Goal: Navigation & Orientation: Find specific page/section

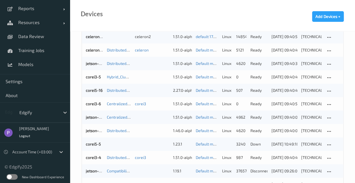
scroll to position [173, 0]
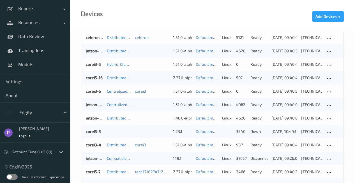
click at [13, 176] on label at bounding box center [11, 177] width 11 height 6
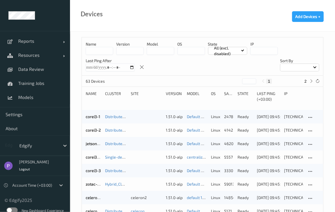
click at [12, 210] on label at bounding box center [11, 210] width 11 height 6
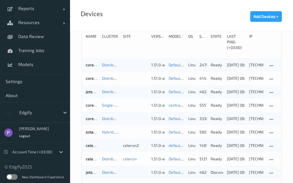
scroll to position [58, 0]
click at [14, 178] on label at bounding box center [11, 177] width 11 height 6
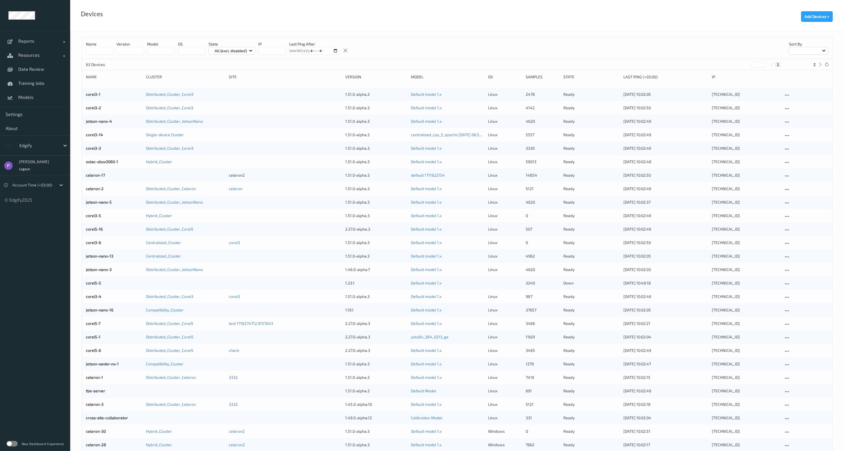
click at [12, 441] on label at bounding box center [11, 443] width 11 height 6
